Goal: Information Seeking & Learning: Learn about a topic

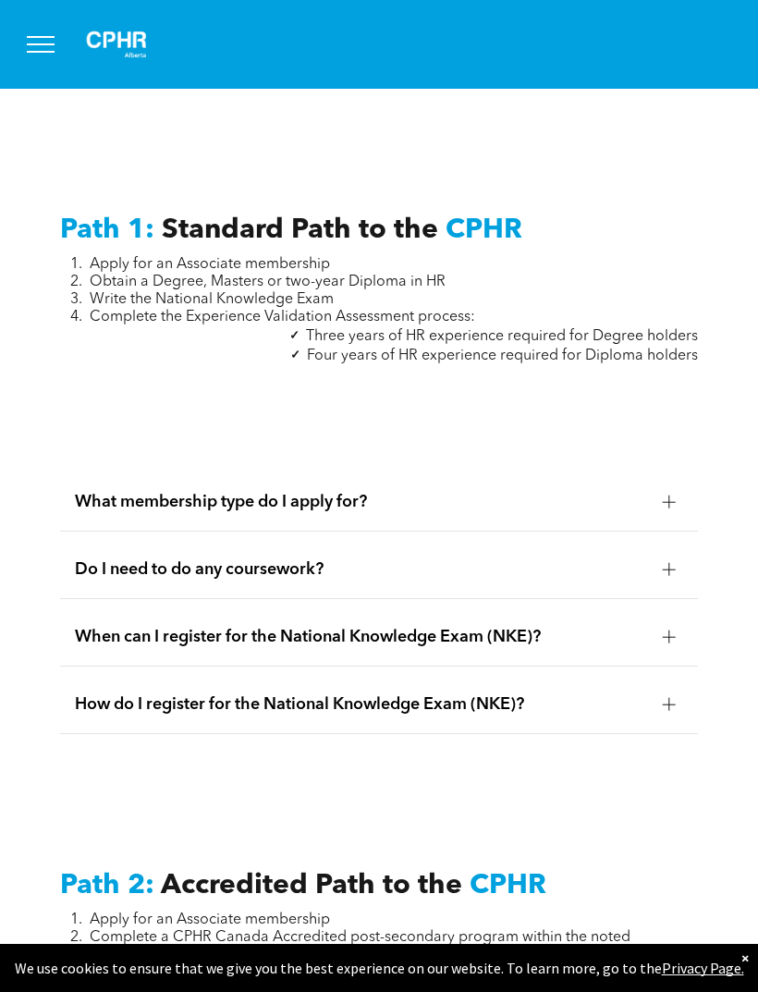
scroll to position [2170, 0]
click at [106, 648] on span "When can I register for the National Knowledge Exam (NKE)?" at bounding box center [361, 637] width 573 height 20
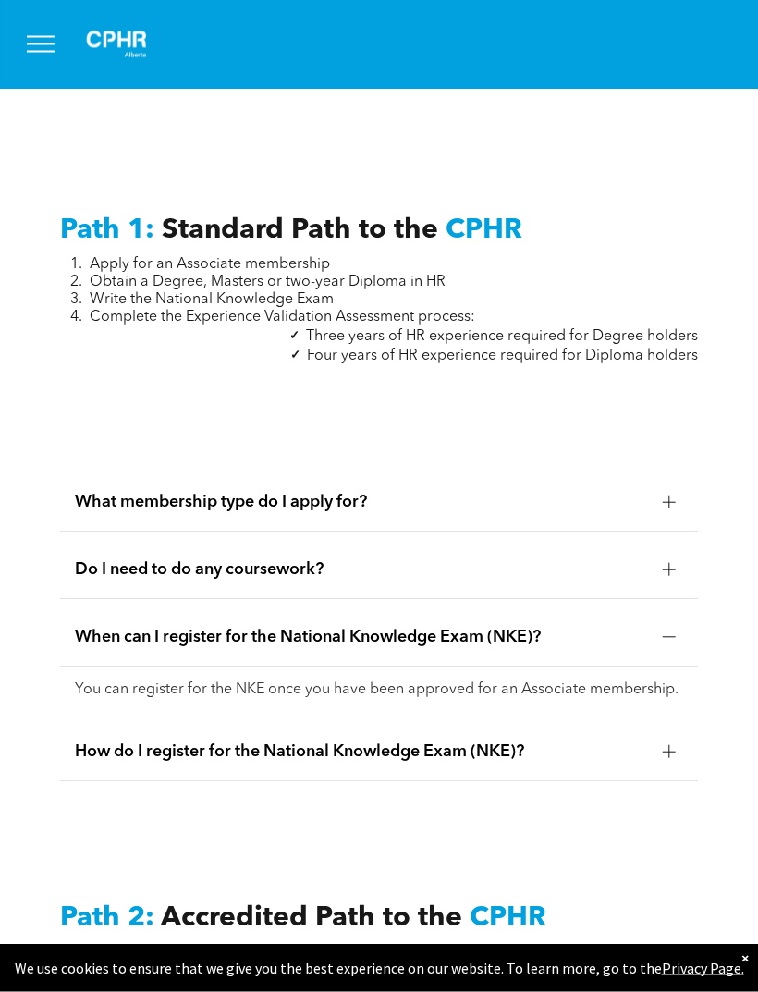
scroll to position [2171, 0]
click at [95, 666] on div "When can I register for the National Knowledge Exam (NKE)?" at bounding box center [379, 637] width 638 height 58
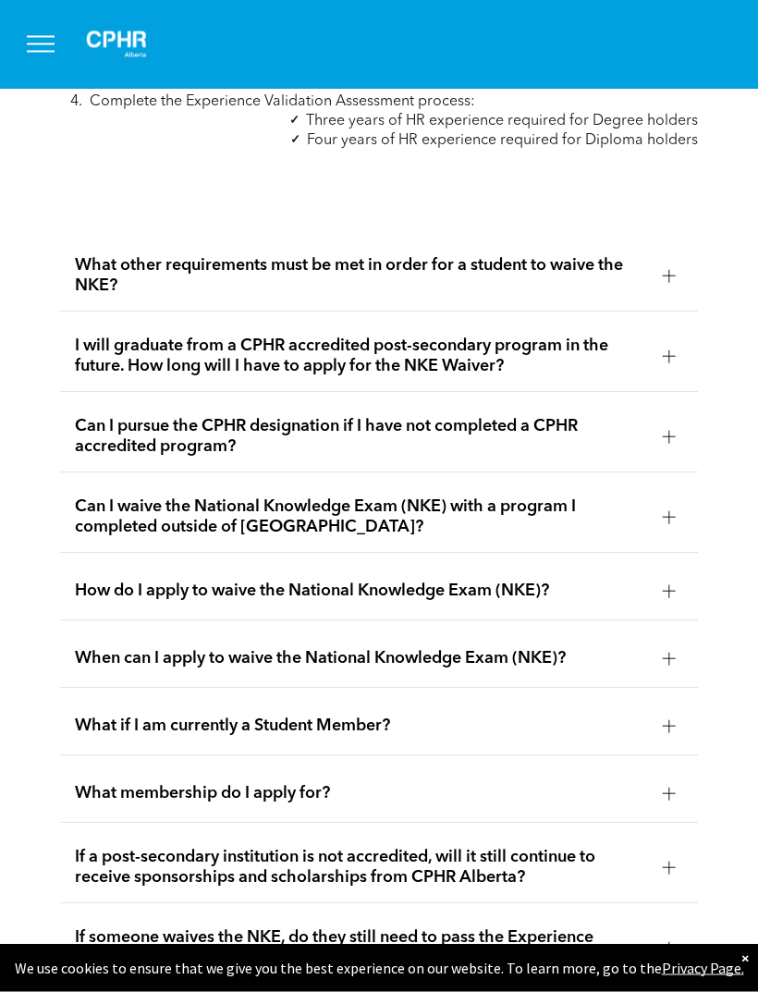
scroll to position [3076, 0]
click at [84, 296] on span "What other requirements must be met in order for a student to waive the NKE?" at bounding box center [361, 275] width 573 height 41
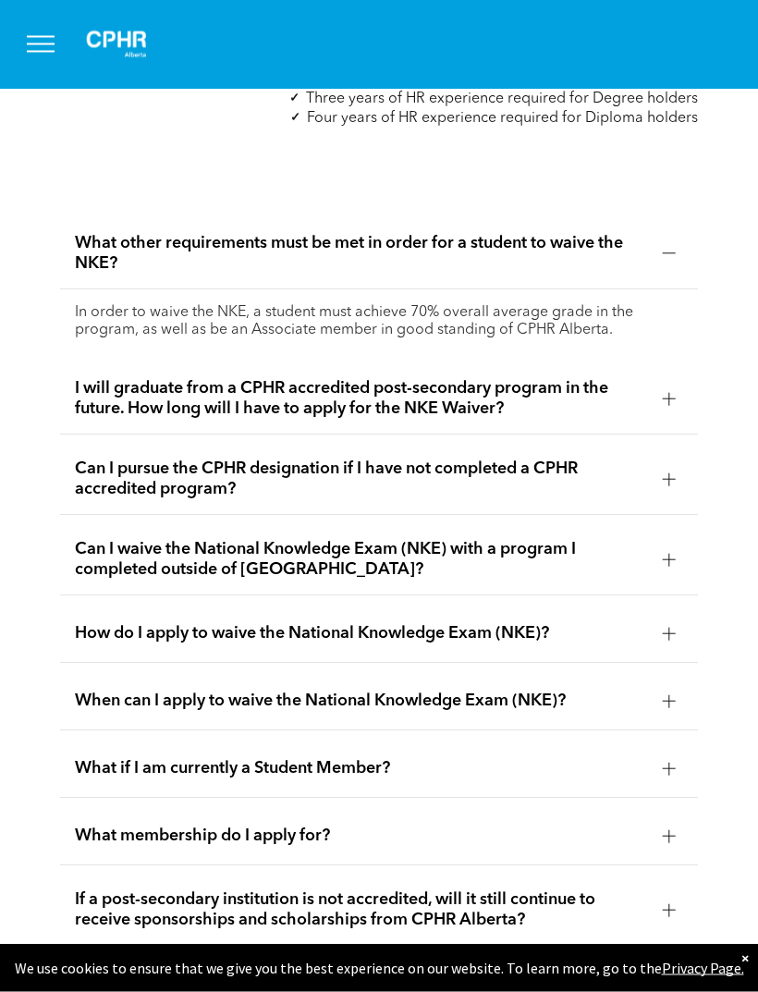
scroll to position [3099, 0]
click at [64, 289] on div "What other requirements must be met in order for a student to waive the NKE?" at bounding box center [379, 253] width 638 height 71
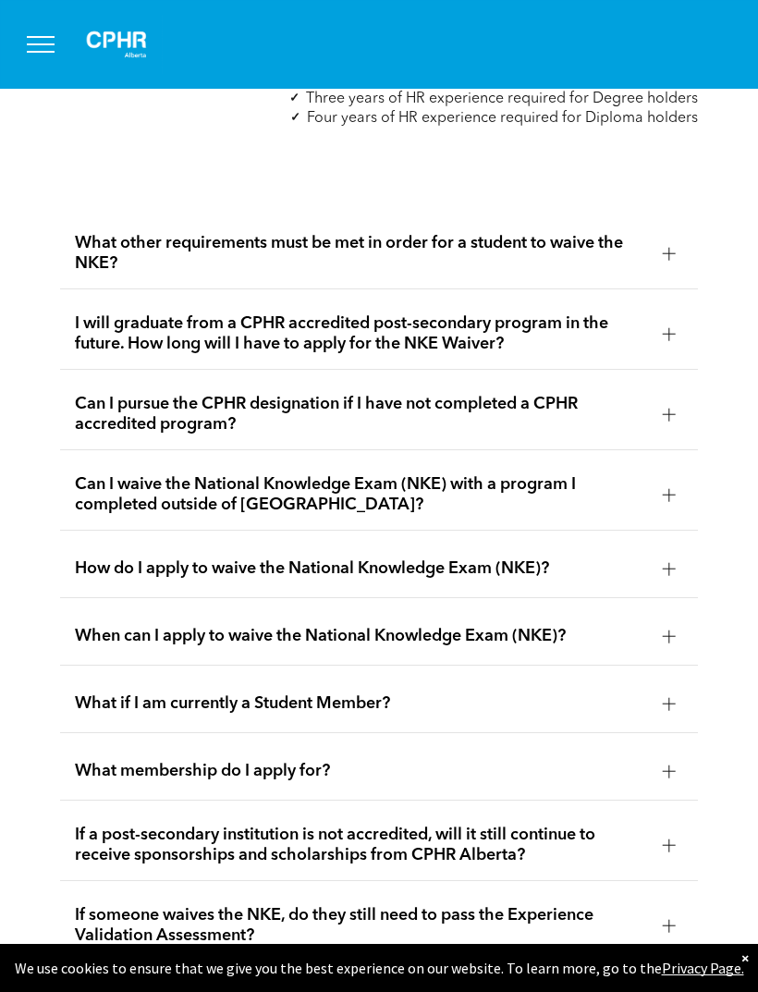
click at [85, 354] on span "I will graduate from a CPHR accredited post-secondary program in the future. Ho…" at bounding box center [361, 333] width 573 height 41
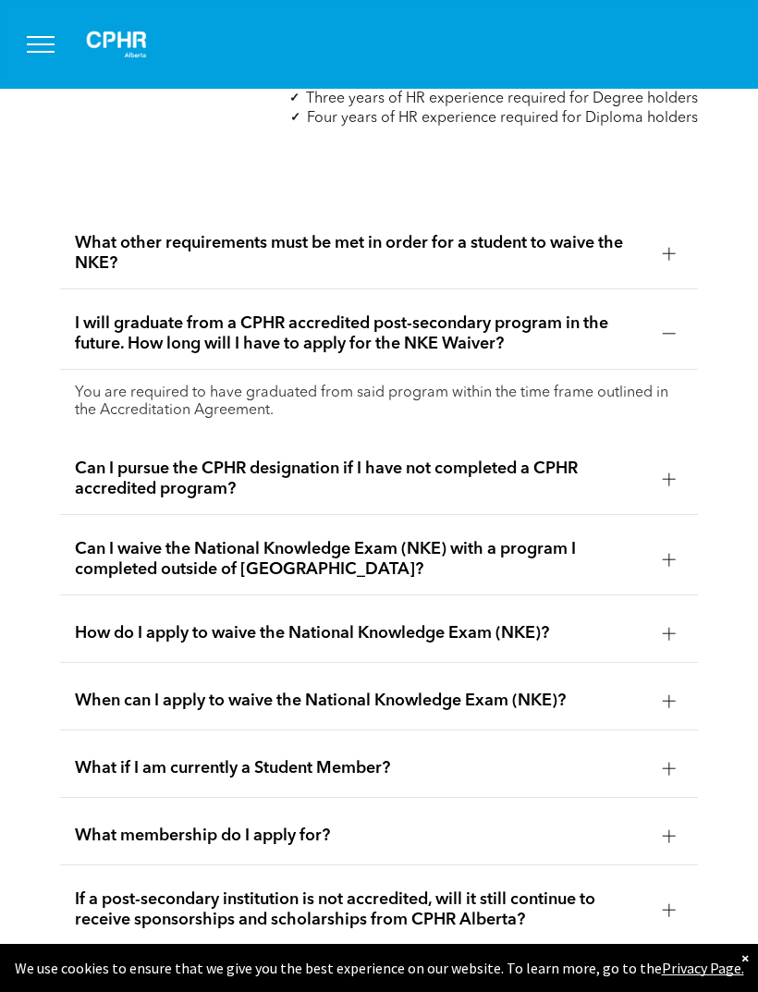
click at [87, 354] on span "I will graduate from a CPHR accredited post-secondary program in the future. Ho…" at bounding box center [361, 333] width 573 height 41
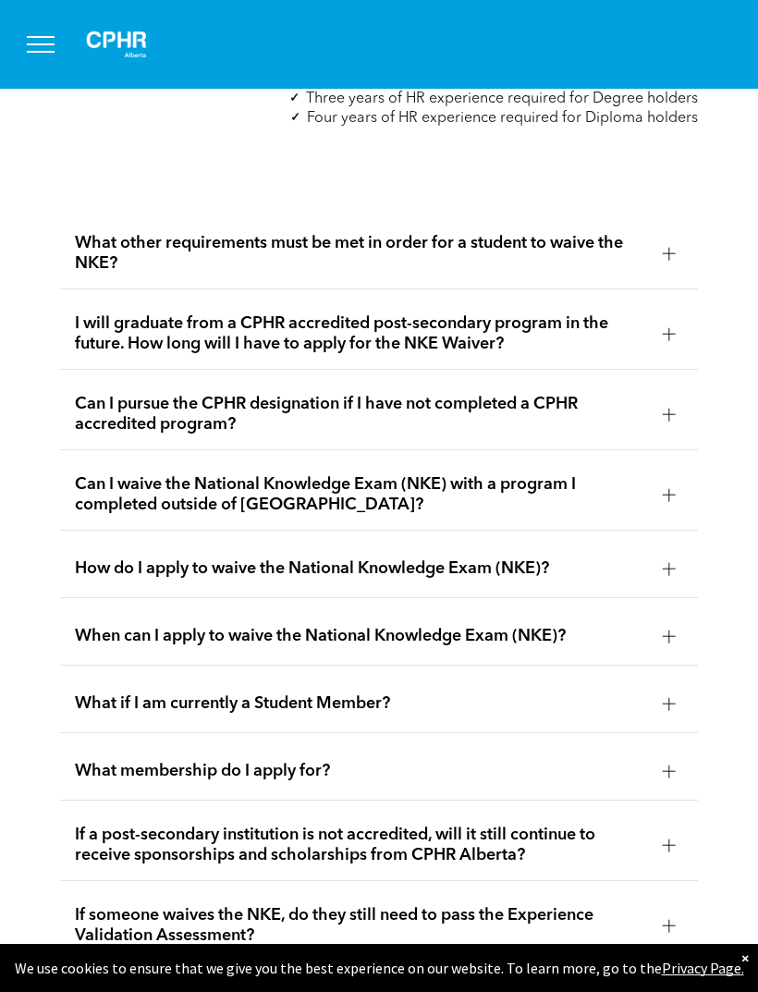
click at [77, 434] on span "Can I pursue the CPHR designation if I have not completed a CPHR accredited pro…" at bounding box center [361, 414] width 573 height 41
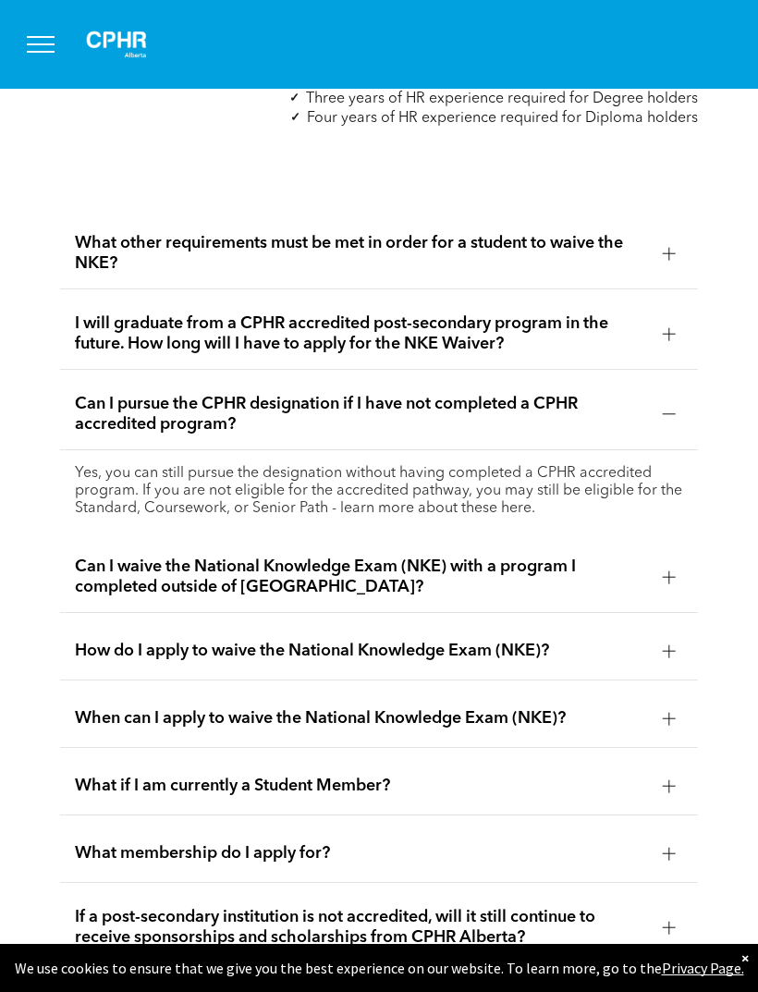
click at [78, 434] on span "Can I pursue the CPHR designation if I have not completed a CPHR accredited pro…" at bounding box center [361, 414] width 573 height 41
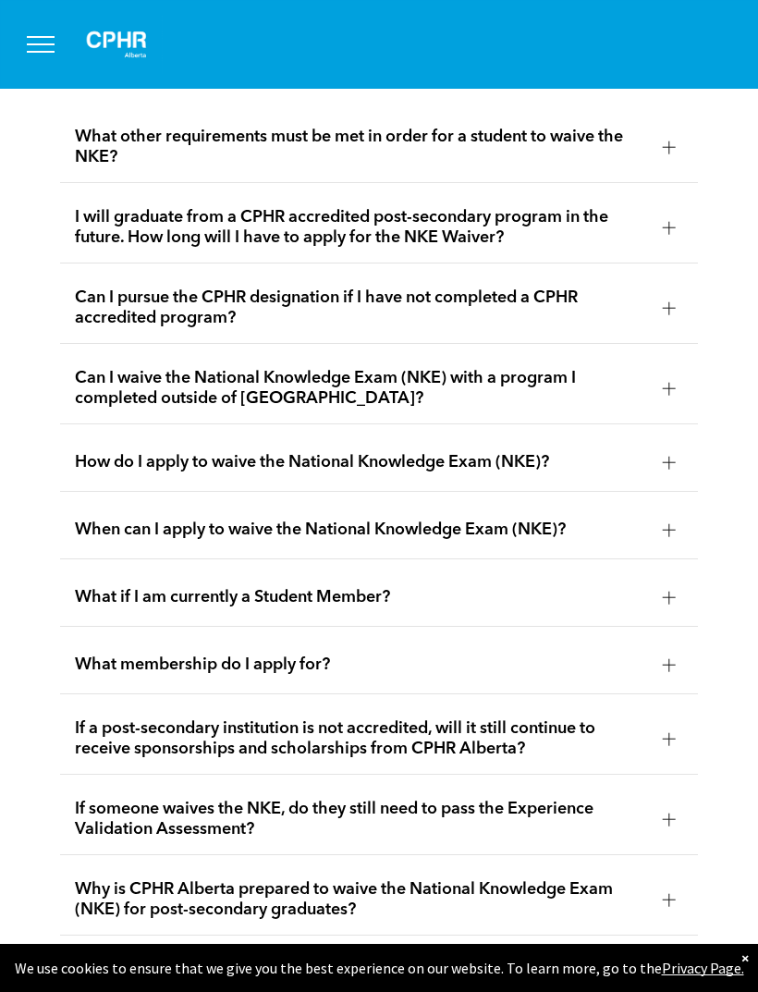
scroll to position [3207, 0]
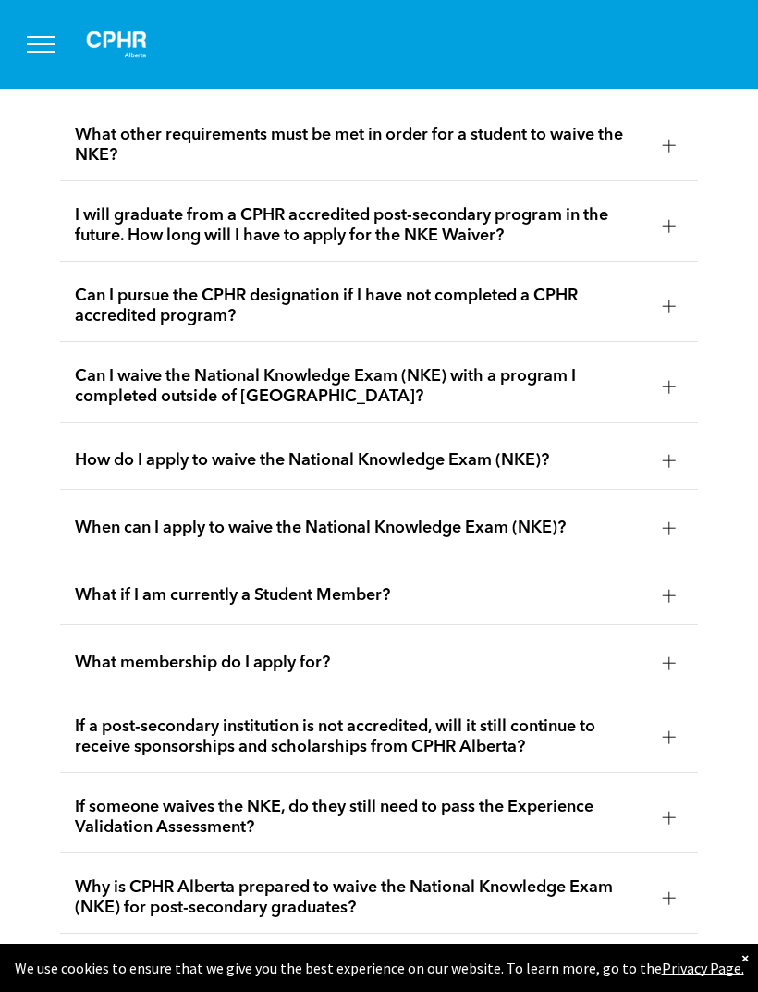
click at [69, 422] on div "Can I waive the National Knowledge Exam (NKE) with a program I completed outsid…" at bounding box center [379, 386] width 638 height 71
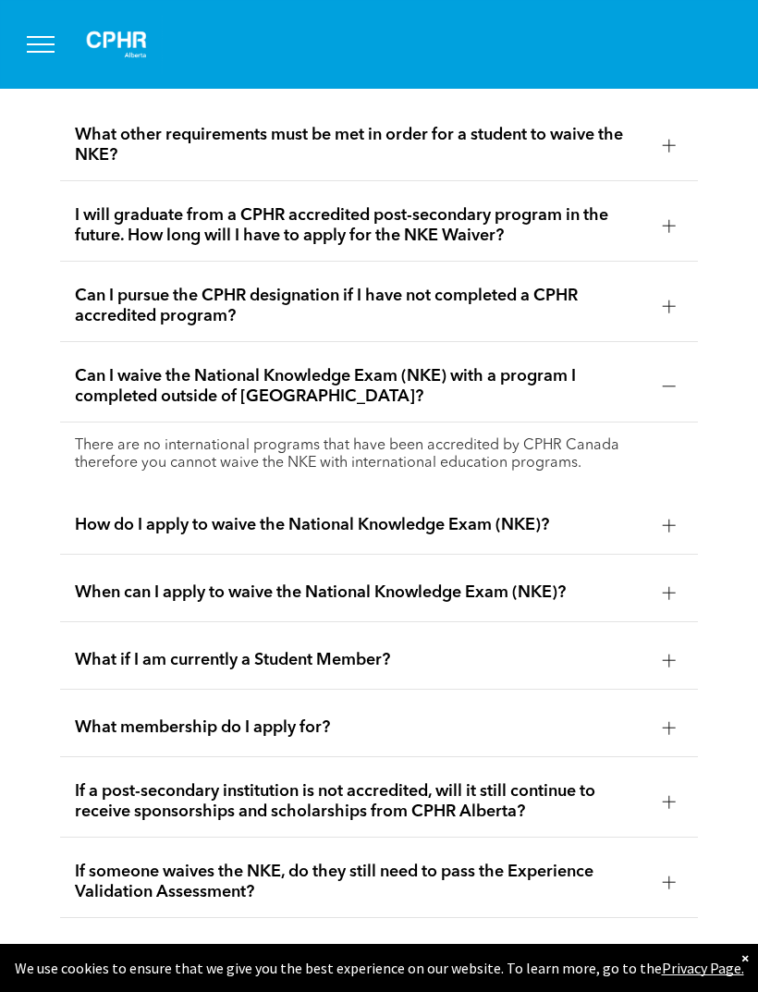
click at [72, 422] on div "Can I waive the National Knowledge Exam (NKE) with a program I completed outsid…" at bounding box center [379, 386] width 638 height 71
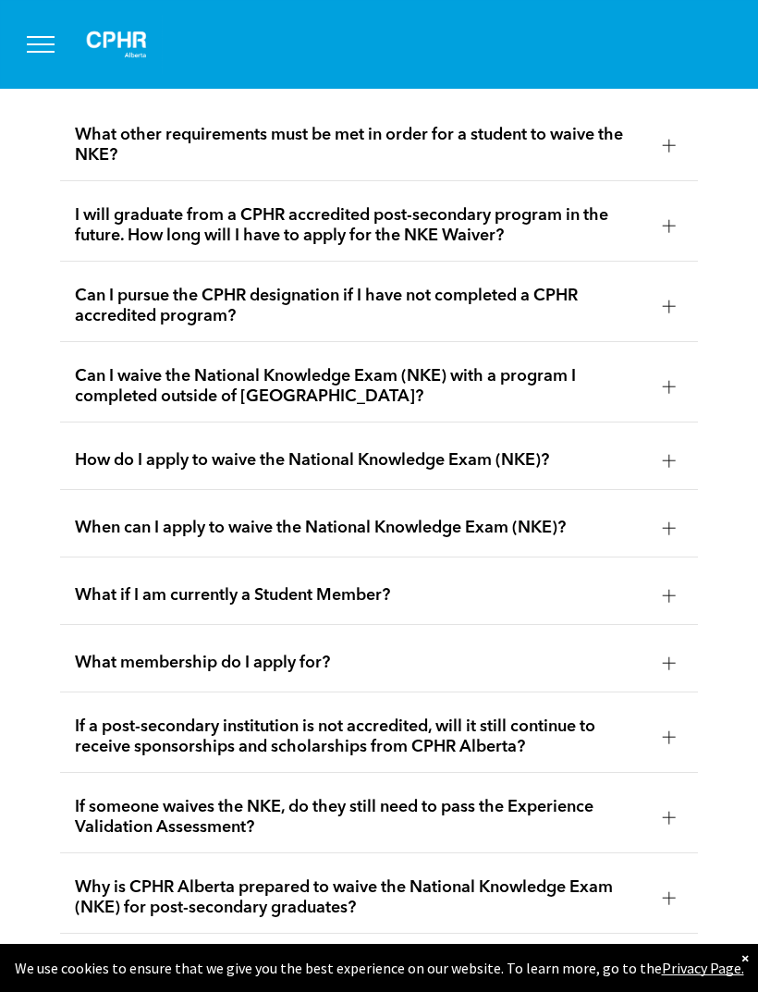
click at [91, 470] on span "How do I apply to waive the National Knowledge Exam (NKE)?" at bounding box center [361, 460] width 573 height 20
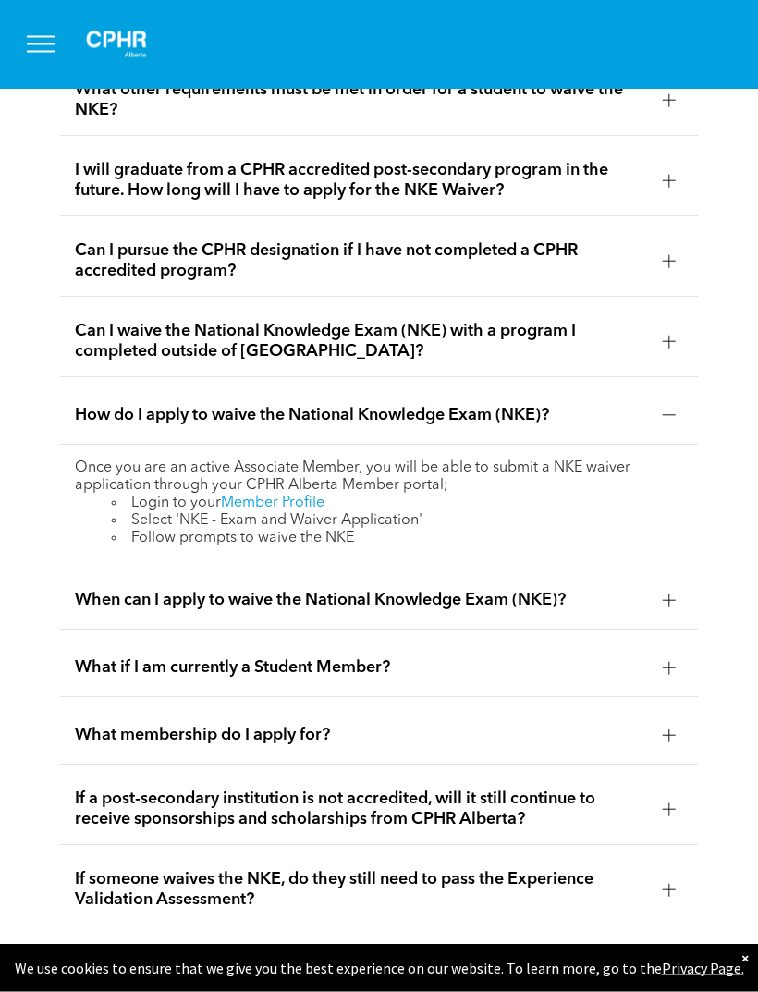
click at [79, 445] on div "How do I apply to waive the National Knowledge Exam (NKE)?" at bounding box center [379, 416] width 638 height 58
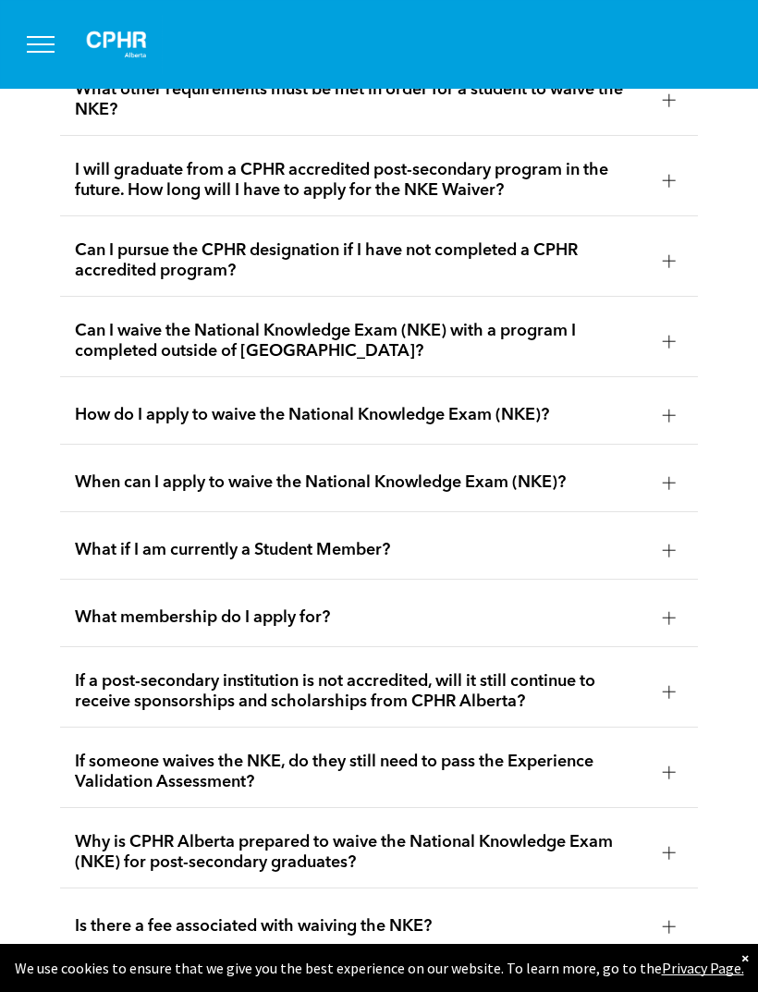
click at [85, 493] on span "When can I apply to waive the National Knowledge Exam (NKE)?" at bounding box center [361, 482] width 573 height 20
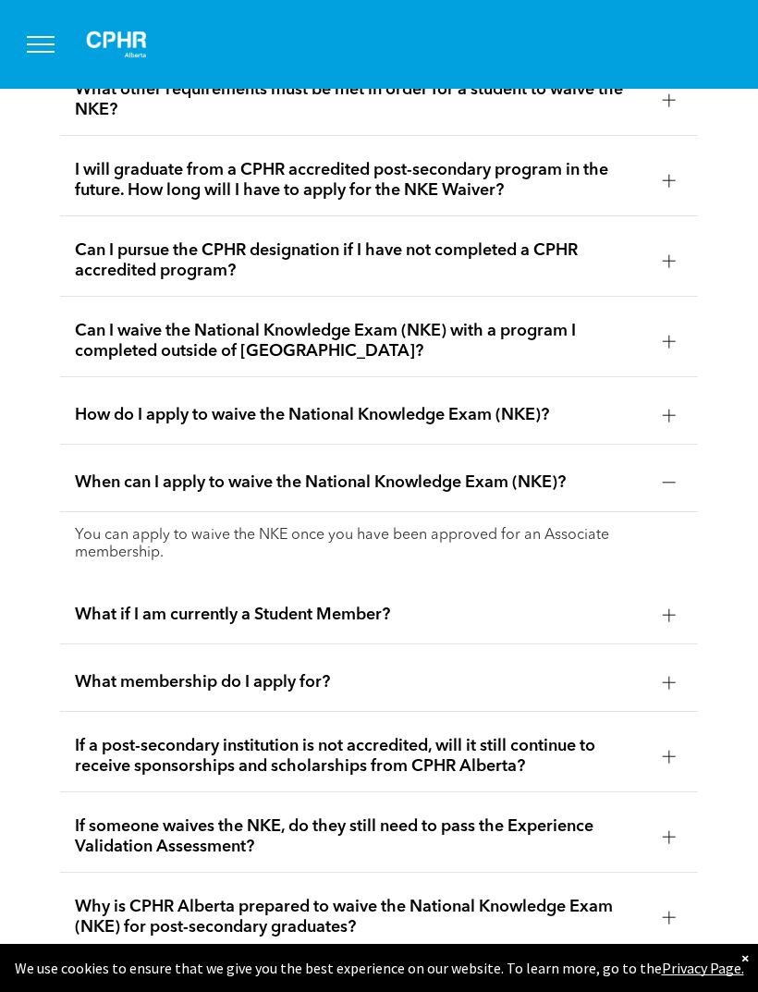
click at [87, 512] on div "When can I apply to waive the National Knowledge Exam (NKE)?" at bounding box center [379, 483] width 638 height 58
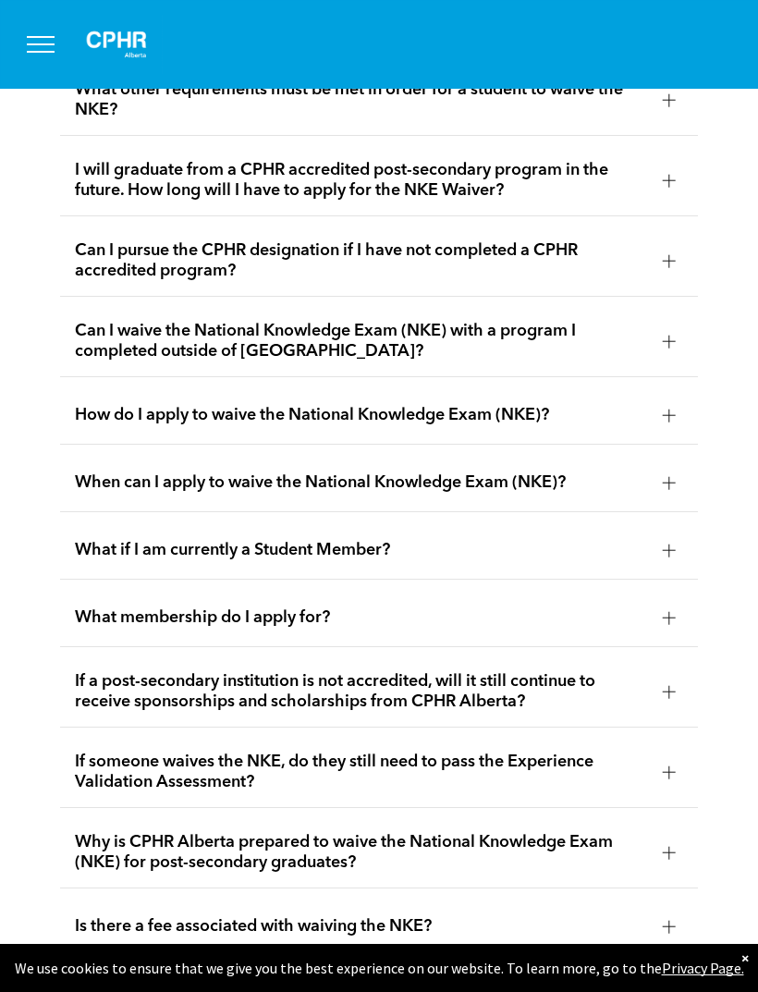
click at [103, 560] on span "What if I am currently a Student Member?" at bounding box center [361, 550] width 573 height 20
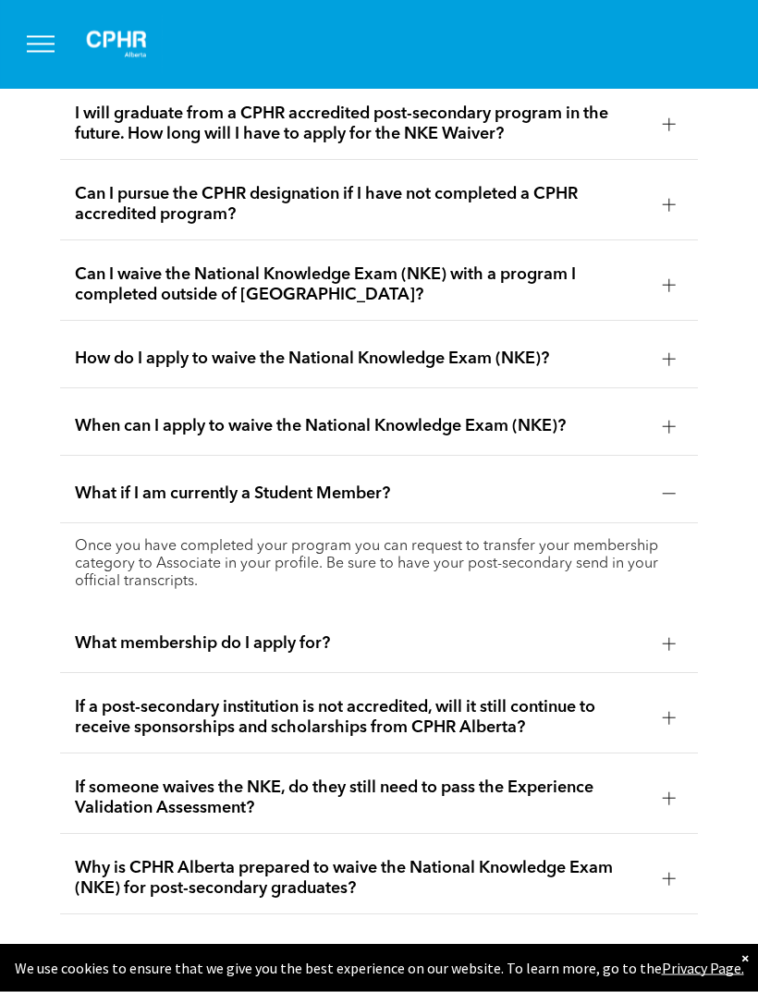
scroll to position [3309, 0]
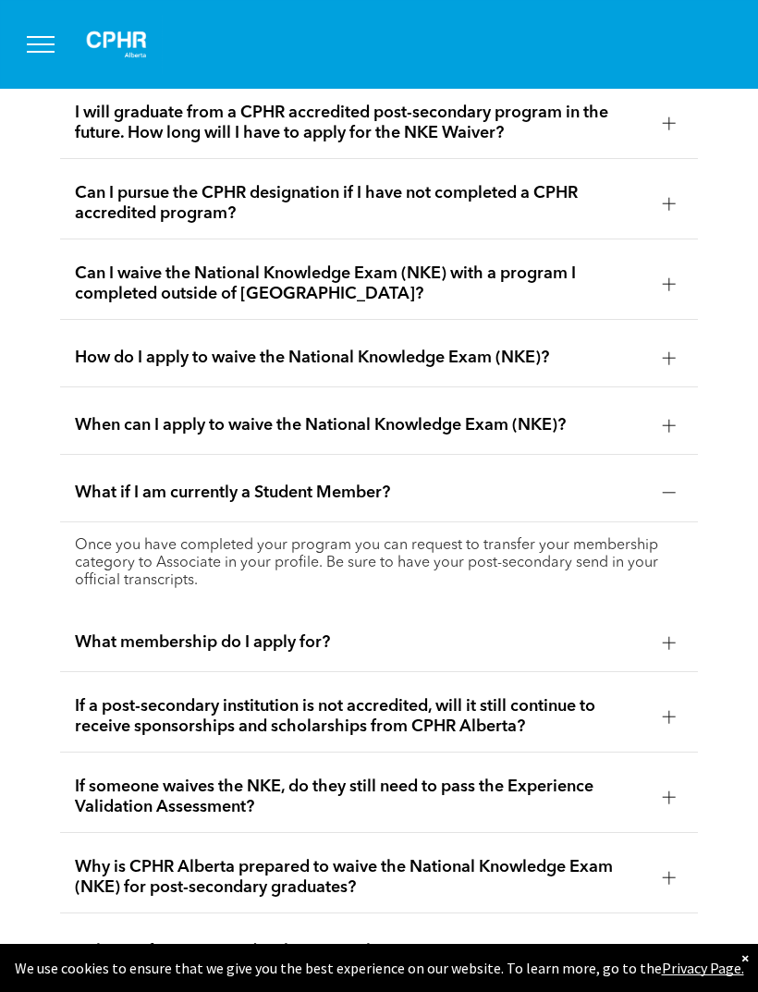
click at [86, 522] on div "What if I am currently a Student Member?" at bounding box center [379, 493] width 638 height 58
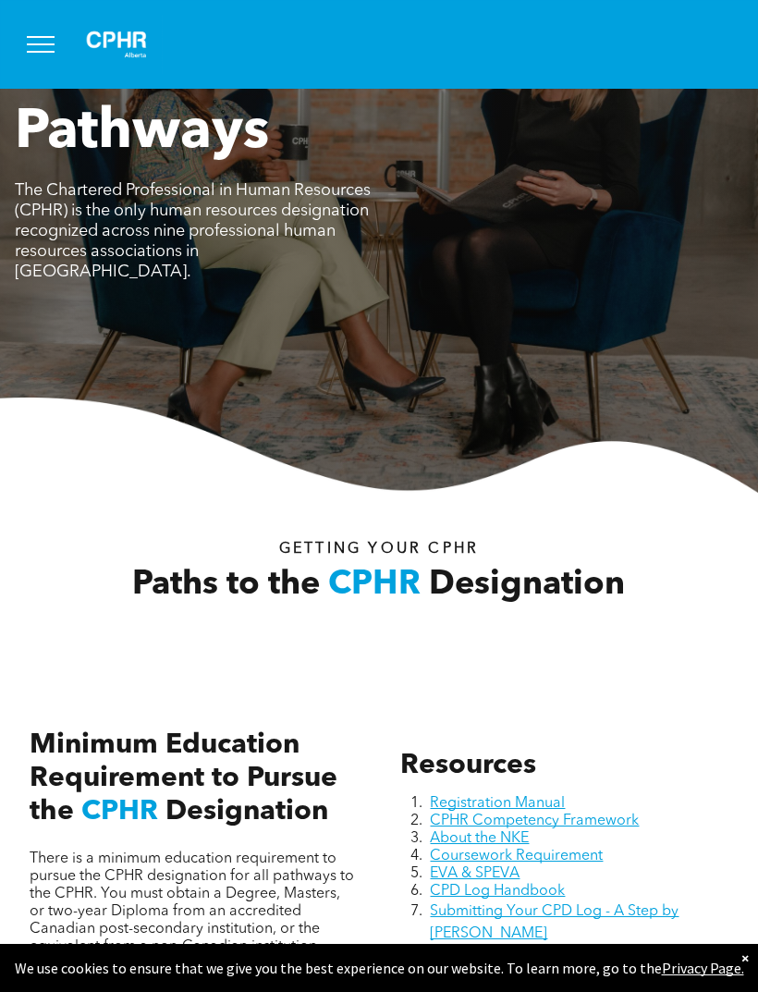
scroll to position [0, 0]
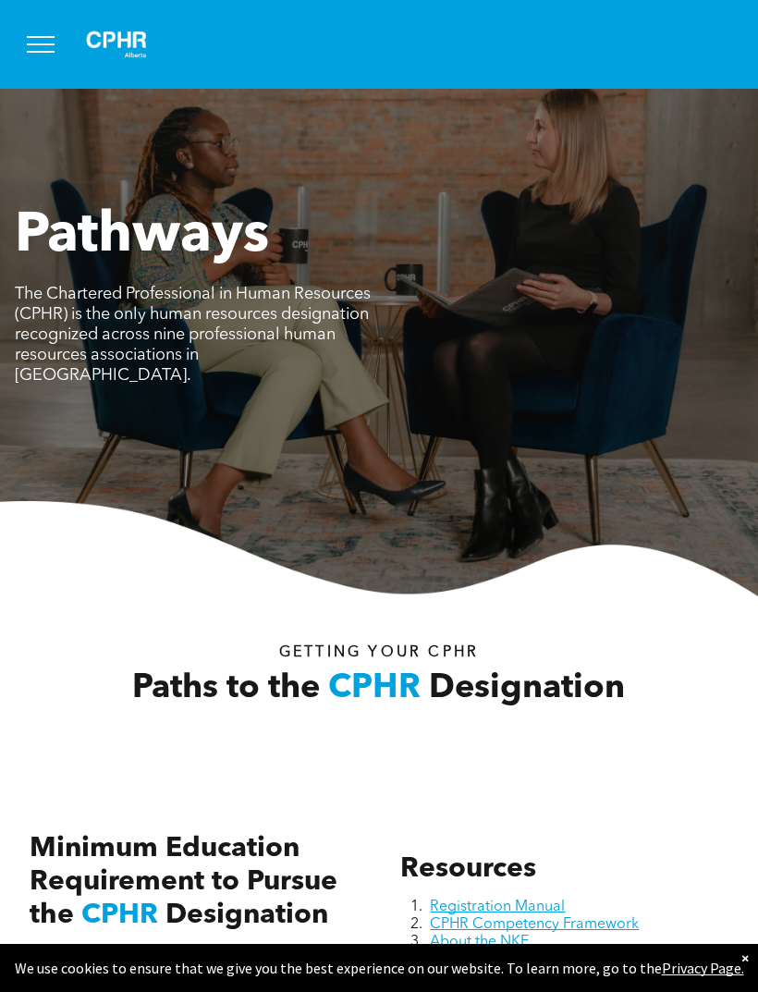
click at [44, 43] on span "menu" at bounding box center [41, 44] width 28 height 2
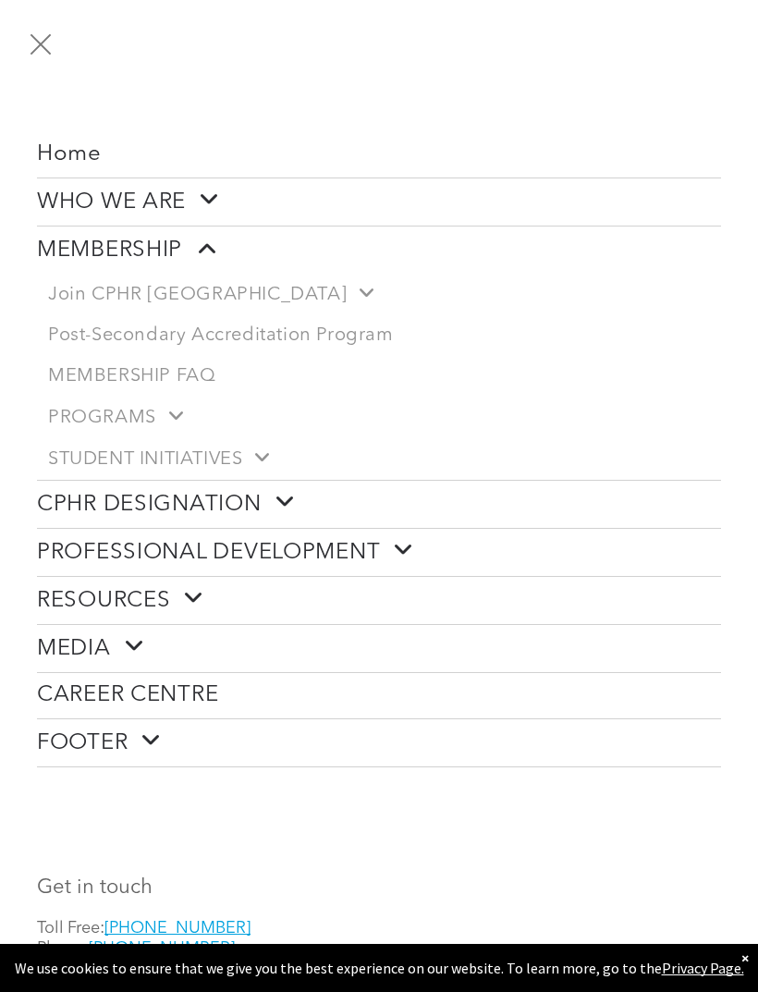
click at [66, 219] on link "WHO WE ARE" at bounding box center [379, 201] width 684 height 47
click at [94, 279] on link "Join CPHR [GEOGRAPHIC_DATA]" at bounding box center [379, 295] width 684 height 42
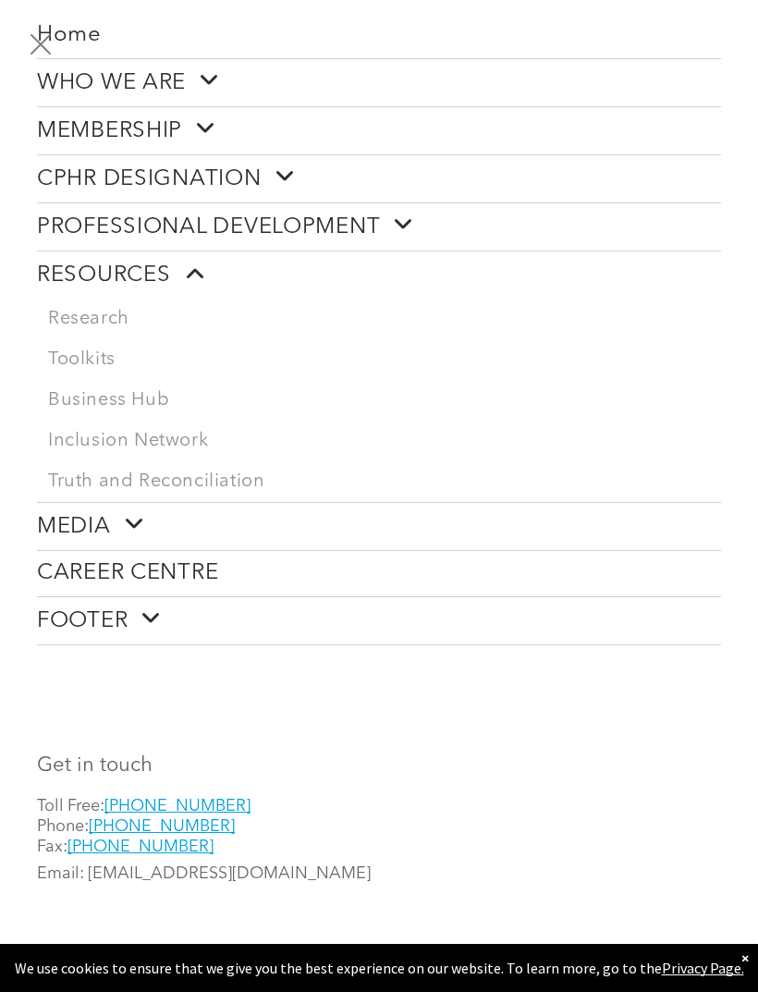
scroll to position [130, 0]
click at [114, 609] on span "FOOTER" at bounding box center [99, 620] width 125 height 29
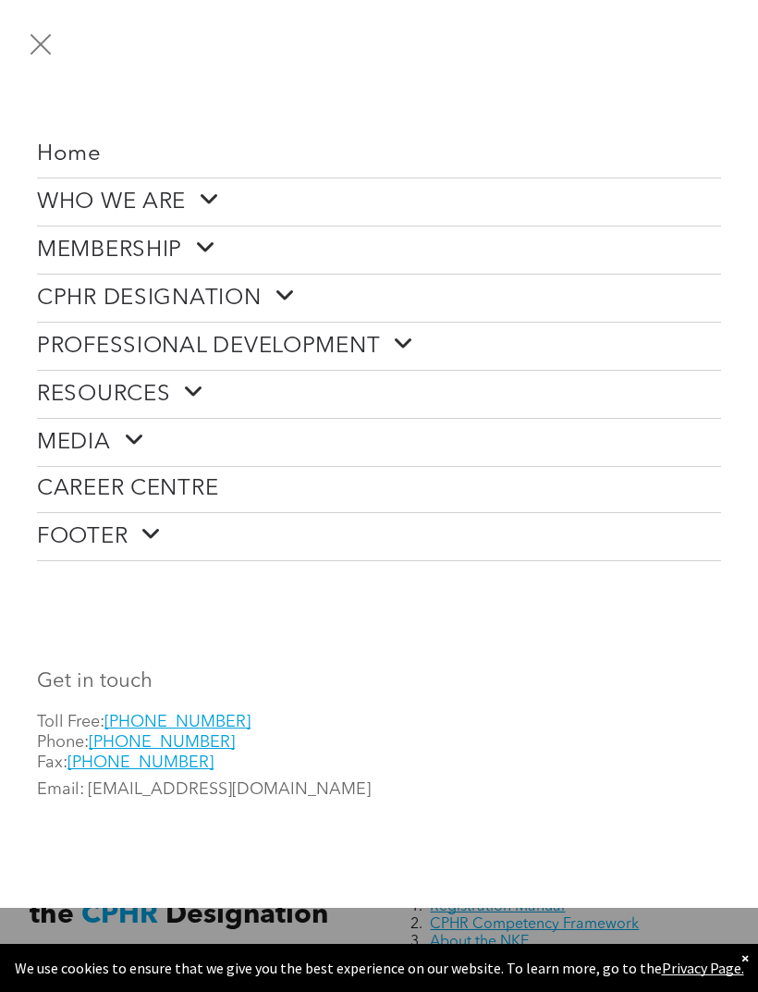
scroll to position [0, 0]
click at [65, 484] on span "CAREER CENTRE" at bounding box center [127, 489] width 181 height 27
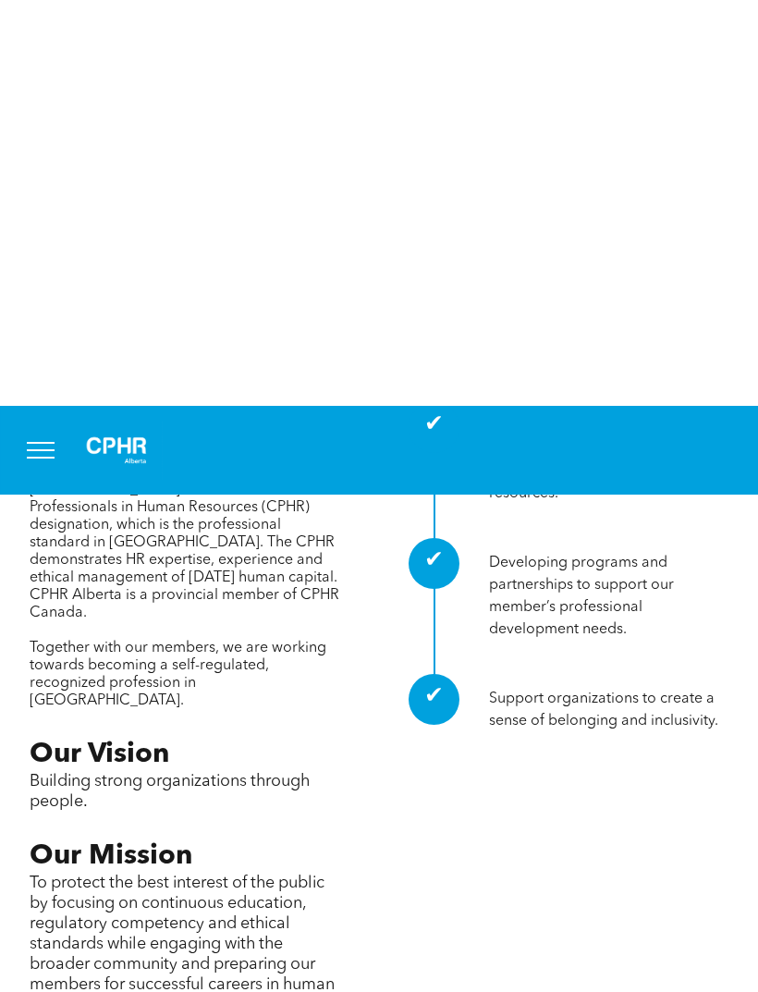
scroll to position [475, 0]
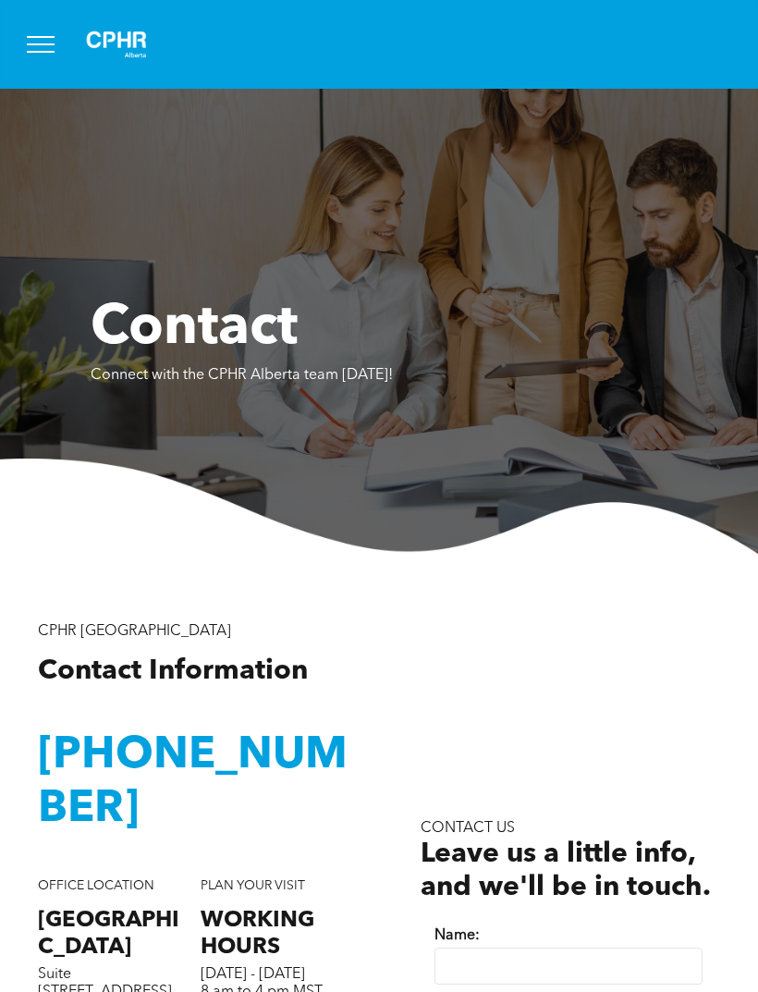
click at [89, 554] on img at bounding box center [379, 505] width 758 height 95
